Goal: Browse casually

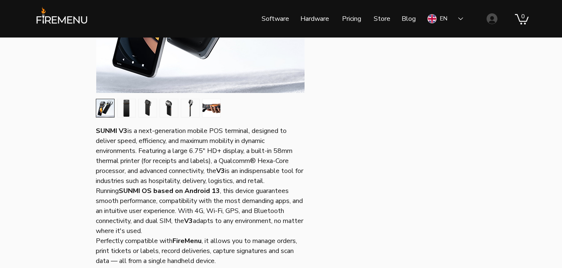
scroll to position [255, 0]
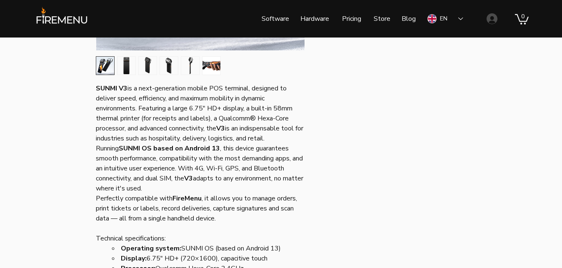
click at [134, 67] on img "2 / 6" at bounding box center [127, 66] width 18 height 18
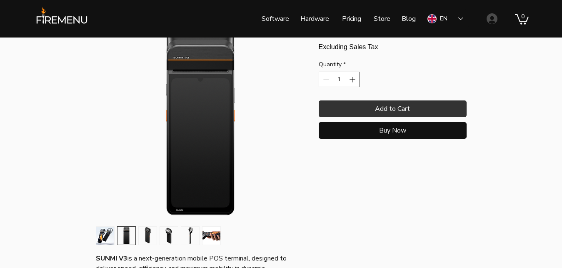
scroll to position [128, 0]
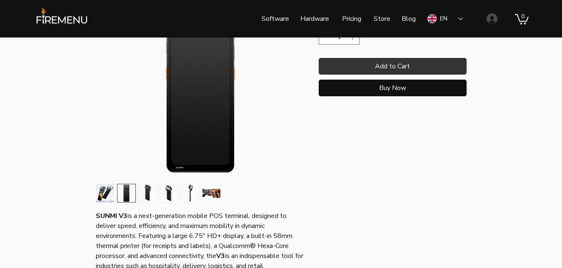
click at [148, 190] on img "3 / 6" at bounding box center [148, 193] width 18 height 18
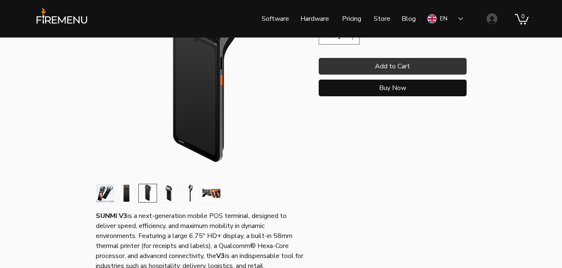
scroll to position [213, 0]
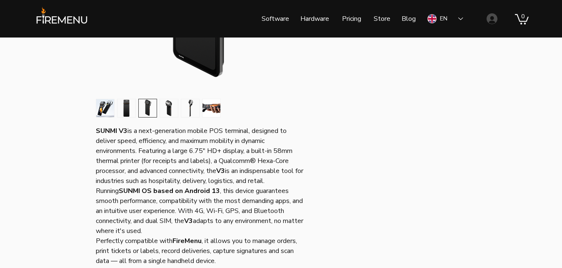
click at [172, 117] on img "4 / 6" at bounding box center [169, 108] width 18 height 18
click at [192, 112] on img "5 / 6" at bounding box center [190, 108] width 18 height 18
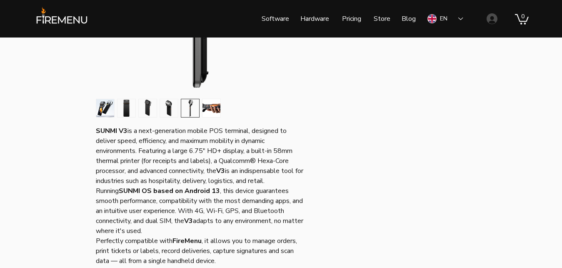
click at [210, 112] on img "6 / 6" at bounding box center [212, 108] width 18 height 18
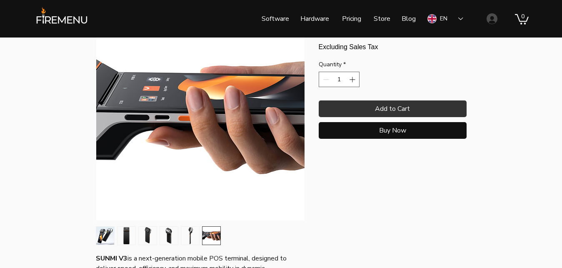
scroll to position [0, 0]
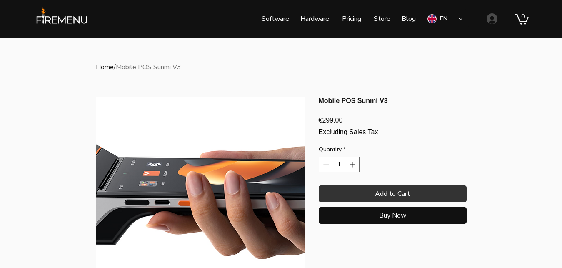
click at [53, 15] on img at bounding box center [61, 18] width 57 height 24
click at [65, 31] on div at bounding box center [95, 20] width 124 height 29
